Goal: Information Seeking & Learning: Learn about a topic

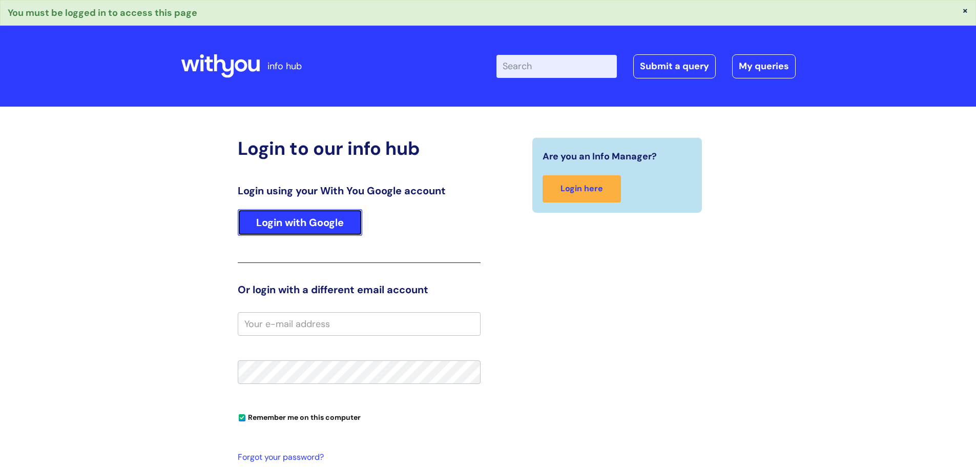
click at [281, 224] on link "Login with Google" at bounding box center [300, 222] width 124 height 27
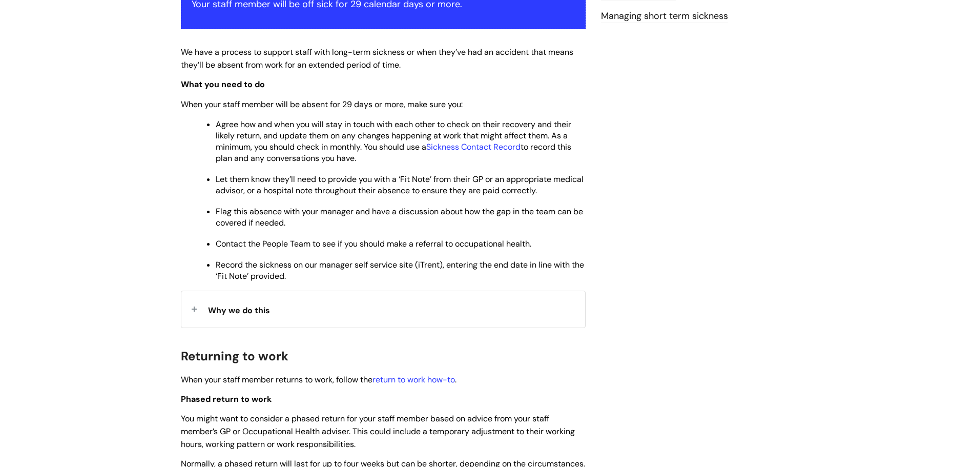
scroll to position [256, 0]
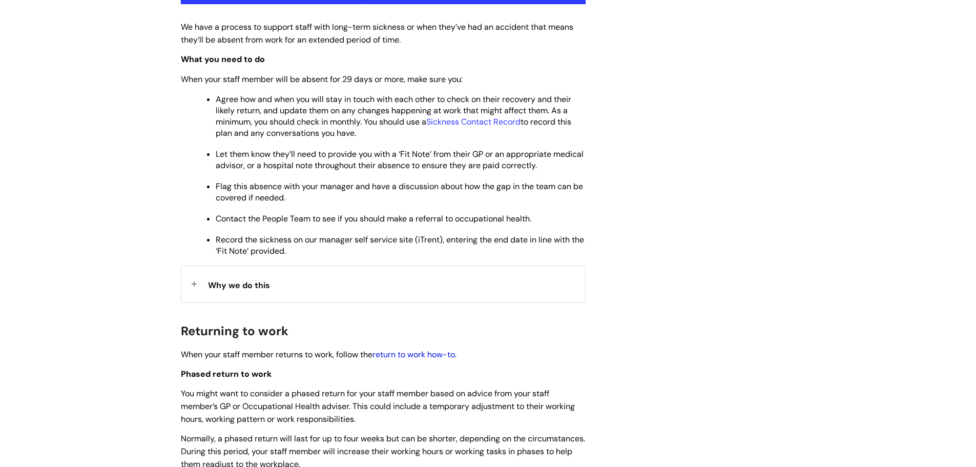
click at [408, 353] on link "return to work how-to" at bounding box center [413, 354] width 82 height 11
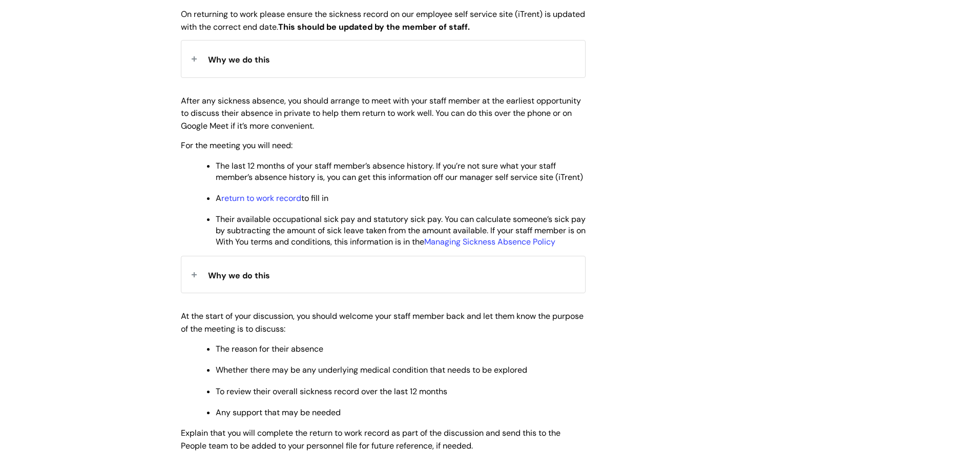
scroll to position [461, 0]
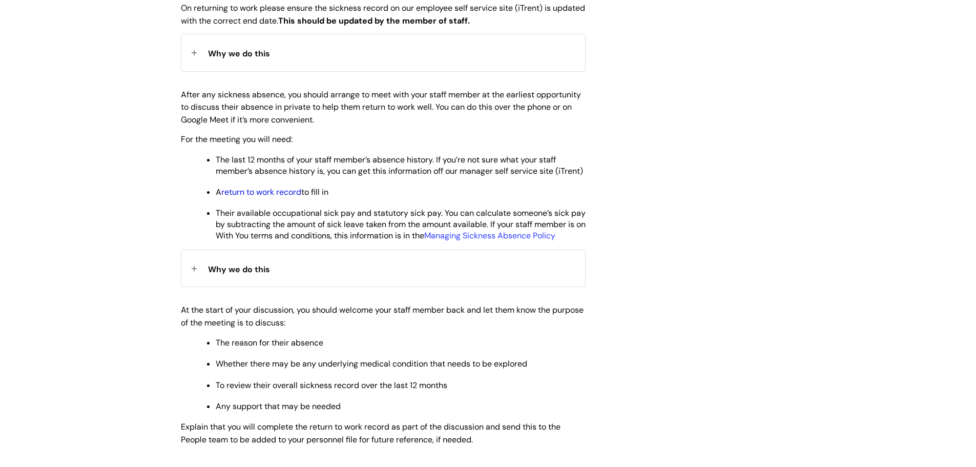
click at [245, 197] on link "return to work record" at bounding box center [261, 191] width 80 height 11
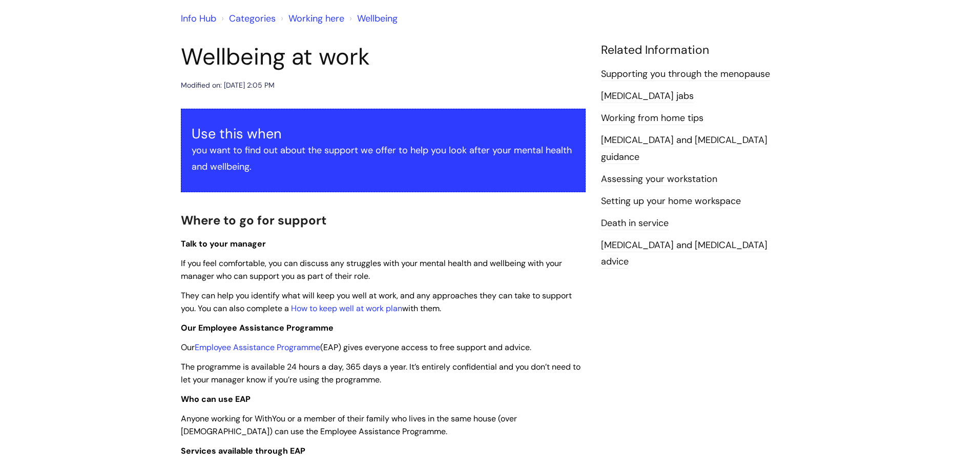
scroll to position [102, 0]
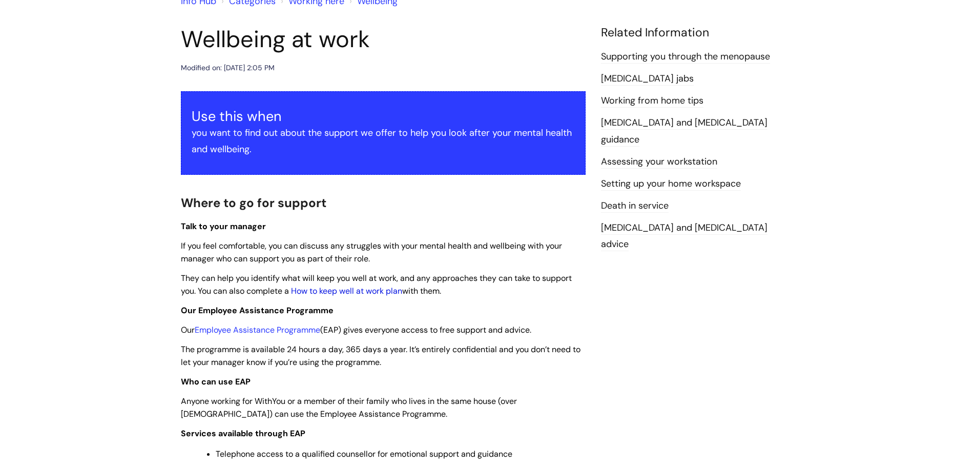
click at [350, 290] on link "How to keep well at work plan" at bounding box center [346, 290] width 111 height 11
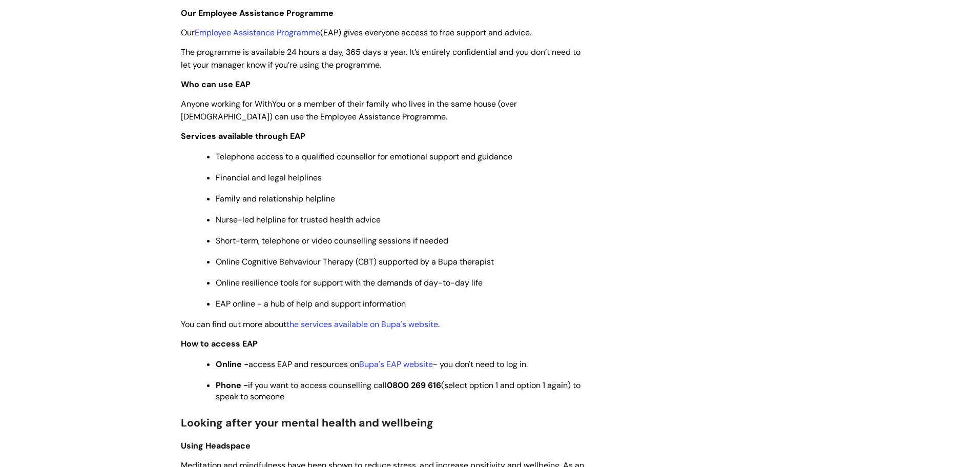
scroll to position [307, 0]
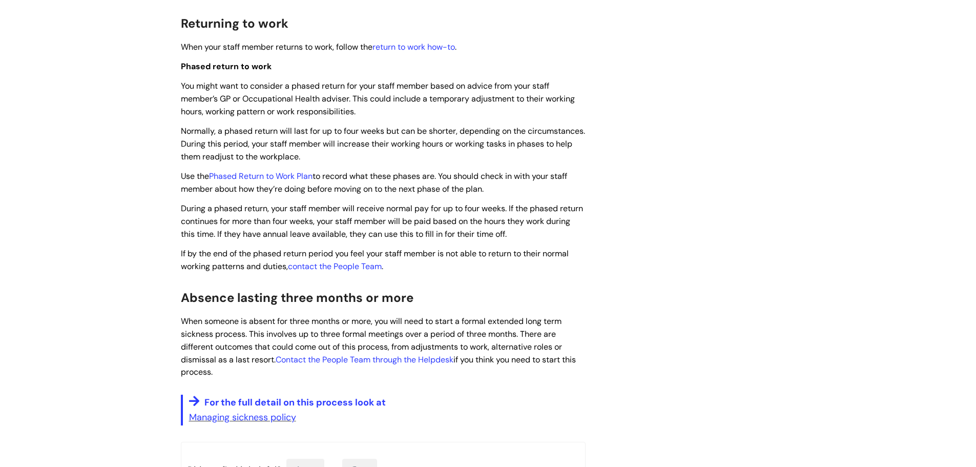
scroll to position [512, 0]
